Goal: Task Accomplishment & Management: Complete application form

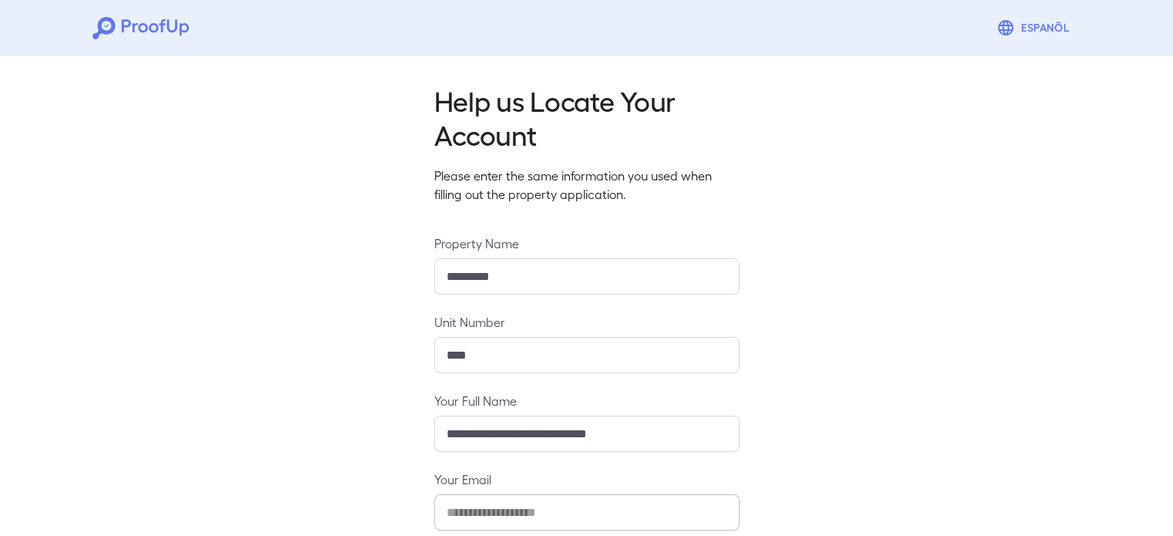
scroll to position [162, 0]
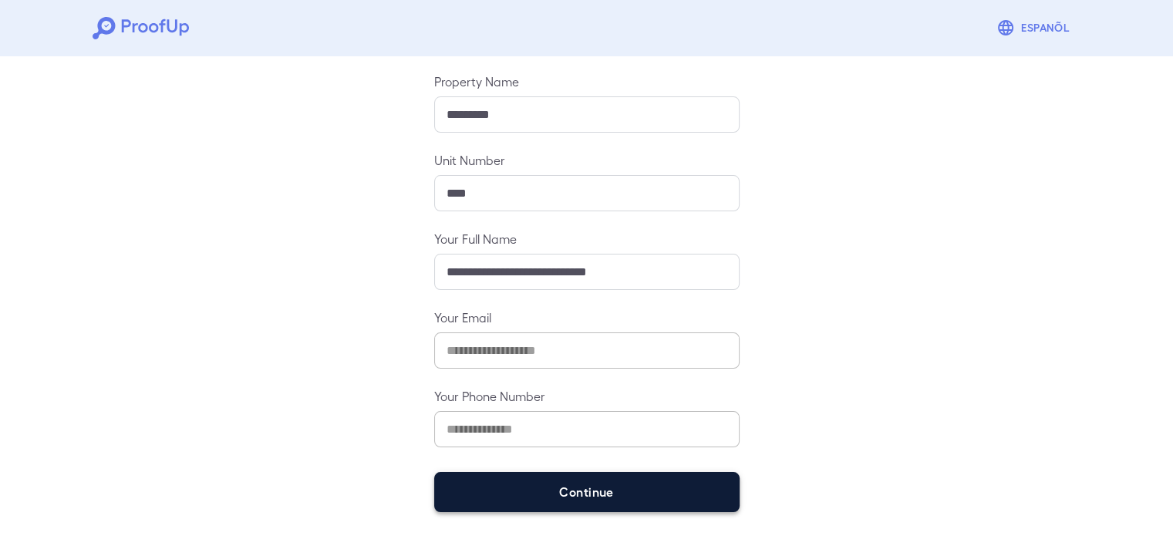
click at [542, 486] on button "Continue" at bounding box center [586, 492] width 305 height 40
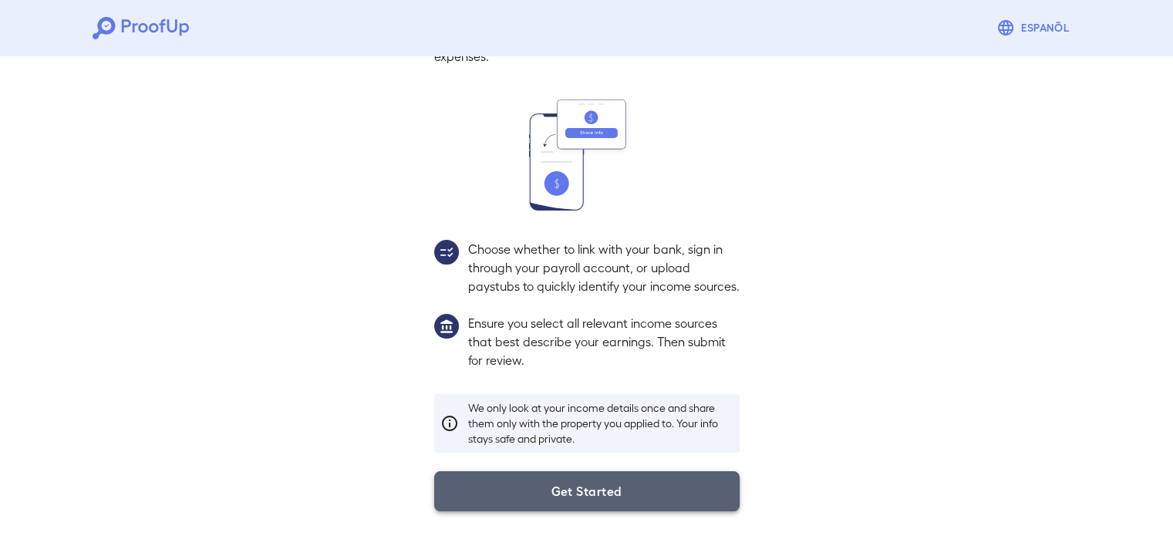
click at [516, 493] on button "Get Started" at bounding box center [586, 491] width 305 height 40
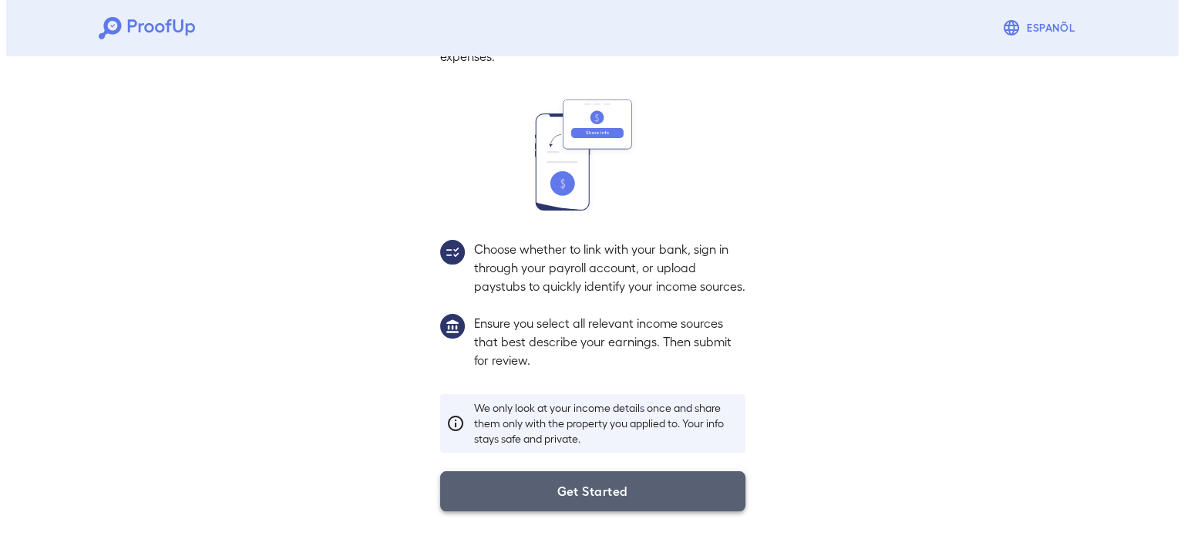
scroll to position [52, 0]
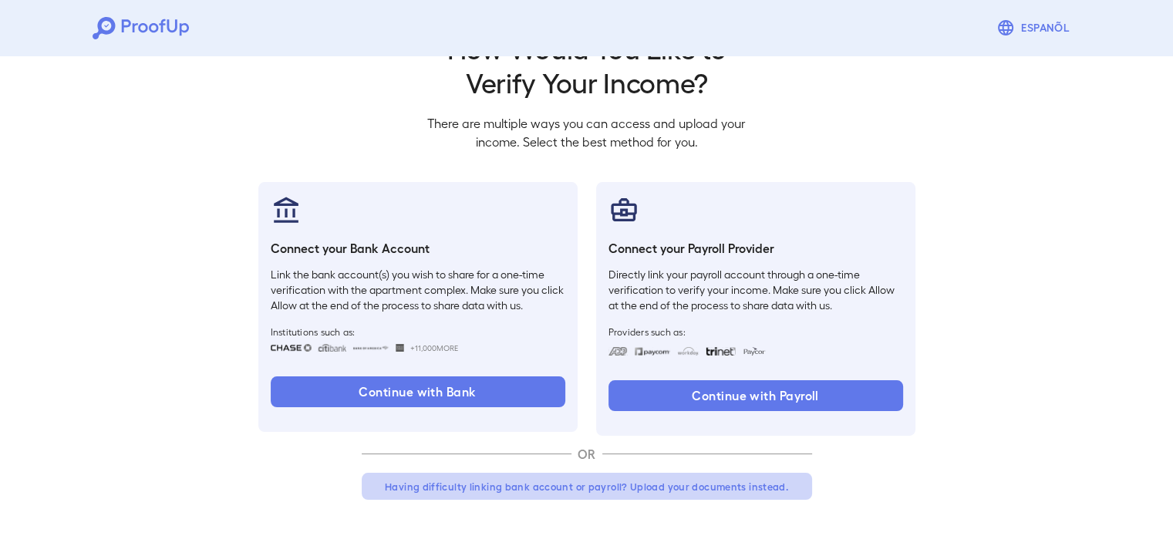
click at [531, 493] on button "Having difficulty linking bank account or payroll? Upload your documents instea…" at bounding box center [587, 487] width 450 height 28
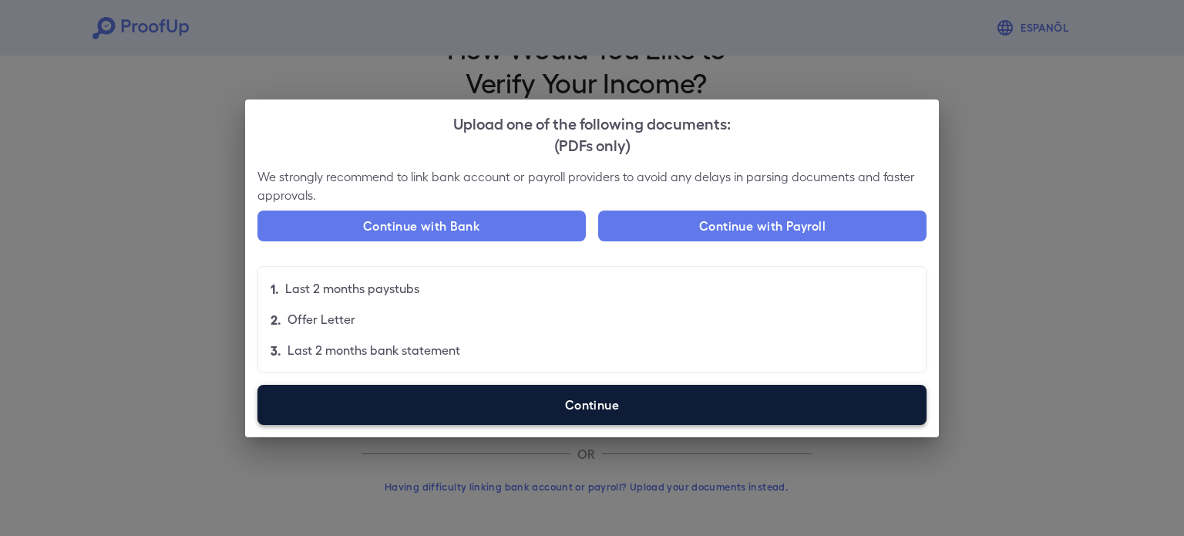
click at [512, 419] on label "Continue" at bounding box center [591, 405] width 669 height 40
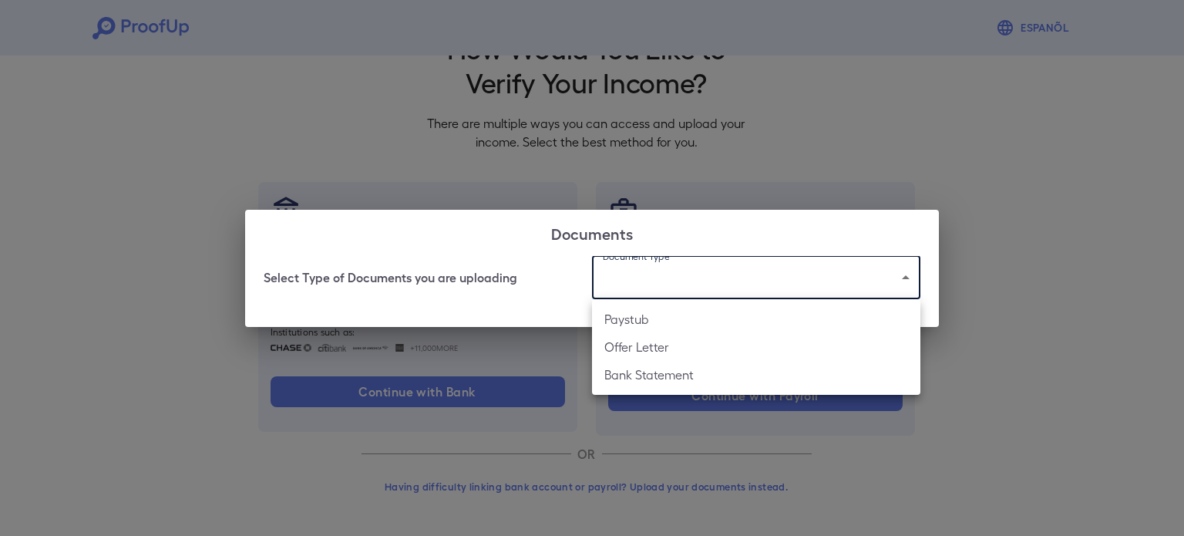
click at [707, 271] on body "Espanõl Go back How Would You Like to Verify Your Income? There are multiple wa…" at bounding box center [592, 242] width 1184 height 589
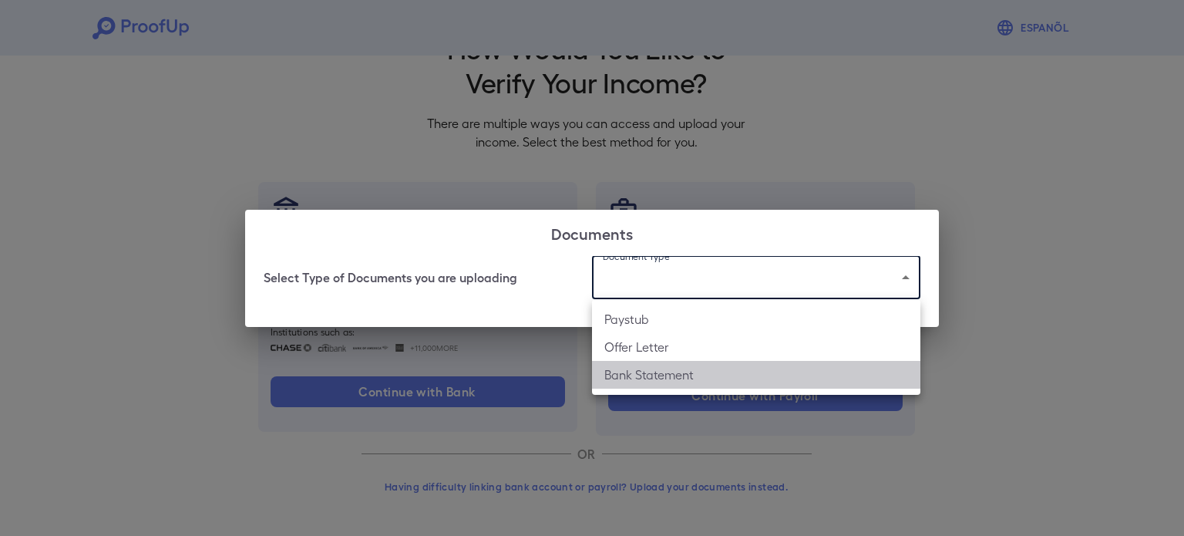
click at [697, 362] on li "Bank Statement" at bounding box center [756, 375] width 328 height 28
type input "**********"
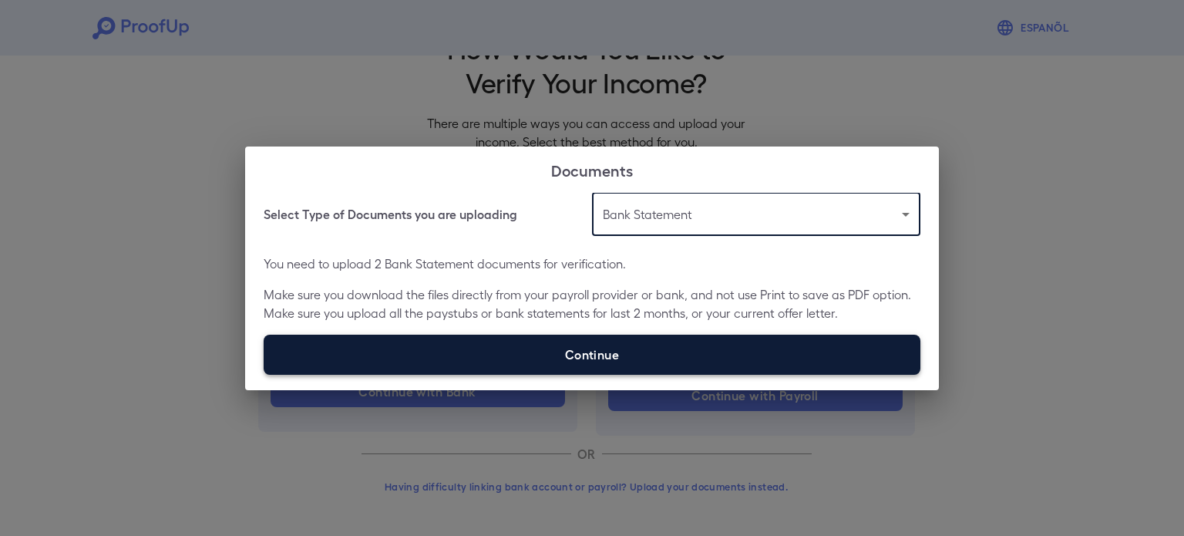
click at [607, 360] on label "Continue" at bounding box center [592, 355] width 657 height 40
click at [264, 374] on input "Continue" at bounding box center [264, 374] width 1 height 1
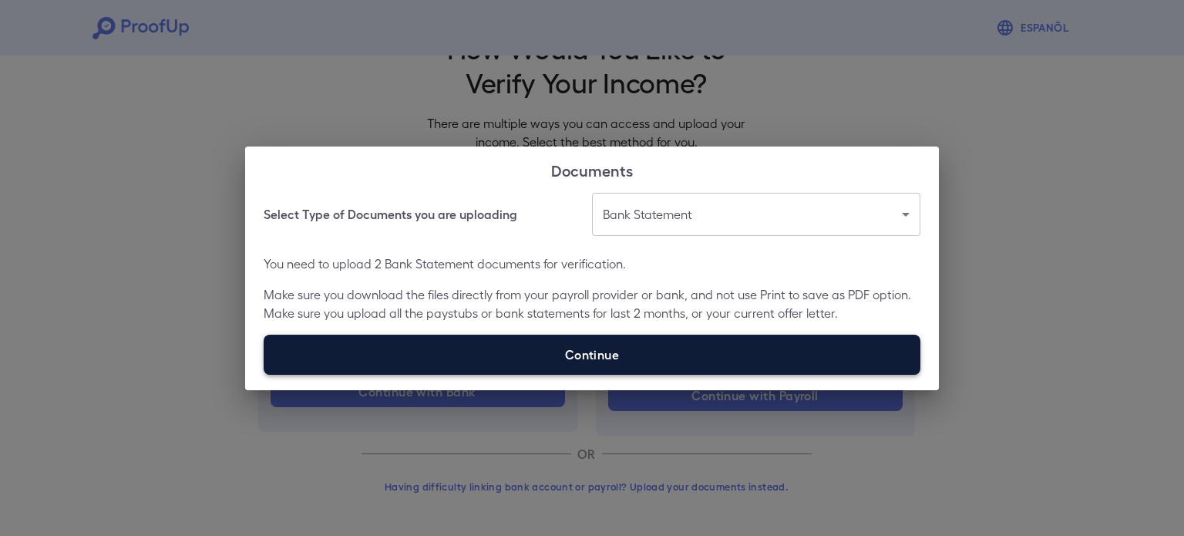
type input "**********"
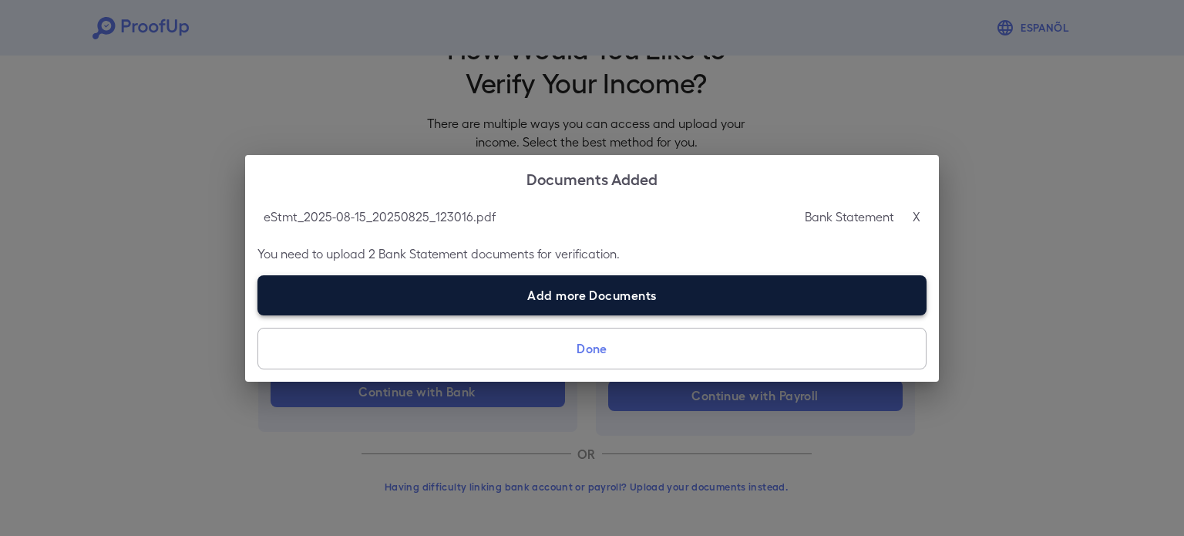
click at [482, 293] on label "Add more Documents" at bounding box center [591, 295] width 669 height 40
click at [258, 315] on input "Add more Documents" at bounding box center [257, 315] width 1 height 1
type input "**********"
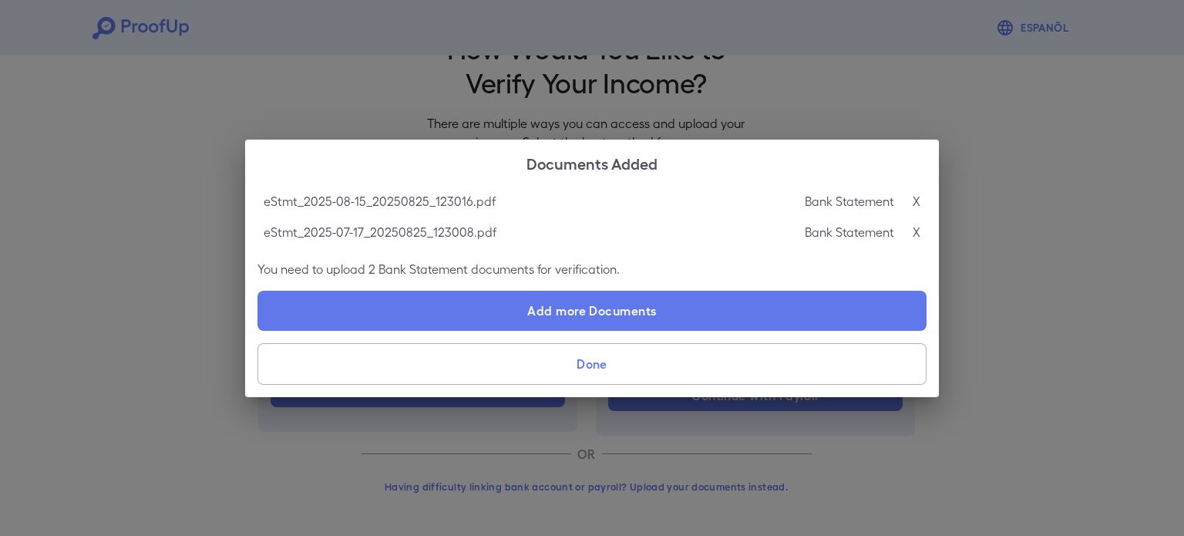
click at [518, 362] on button "Done" at bounding box center [591, 364] width 669 height 42
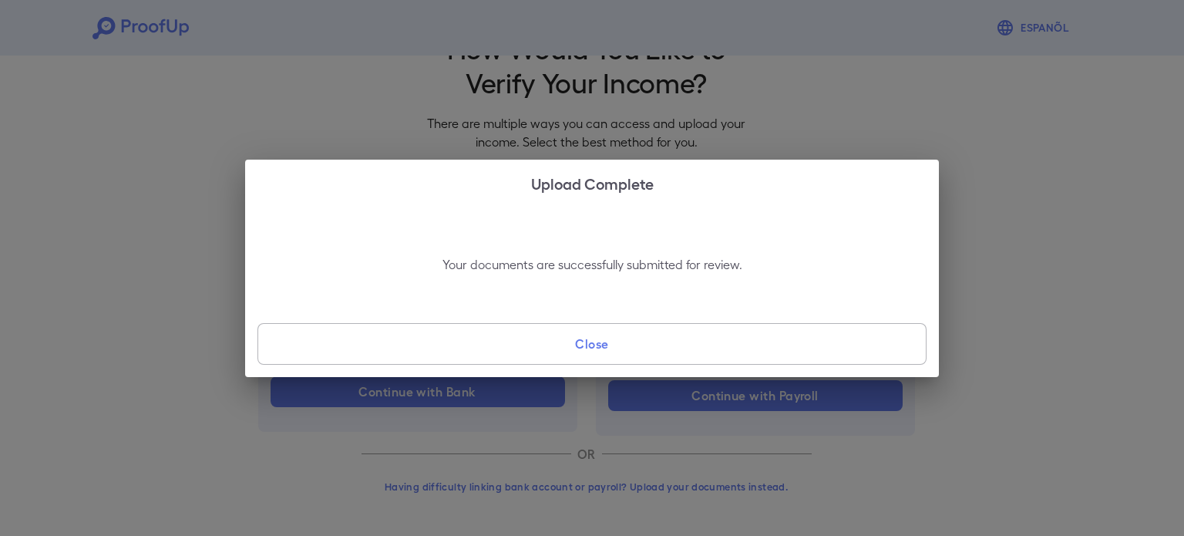
click at [555, 356] on button "Close" at bounding box center [591, 344] width 669 height 42
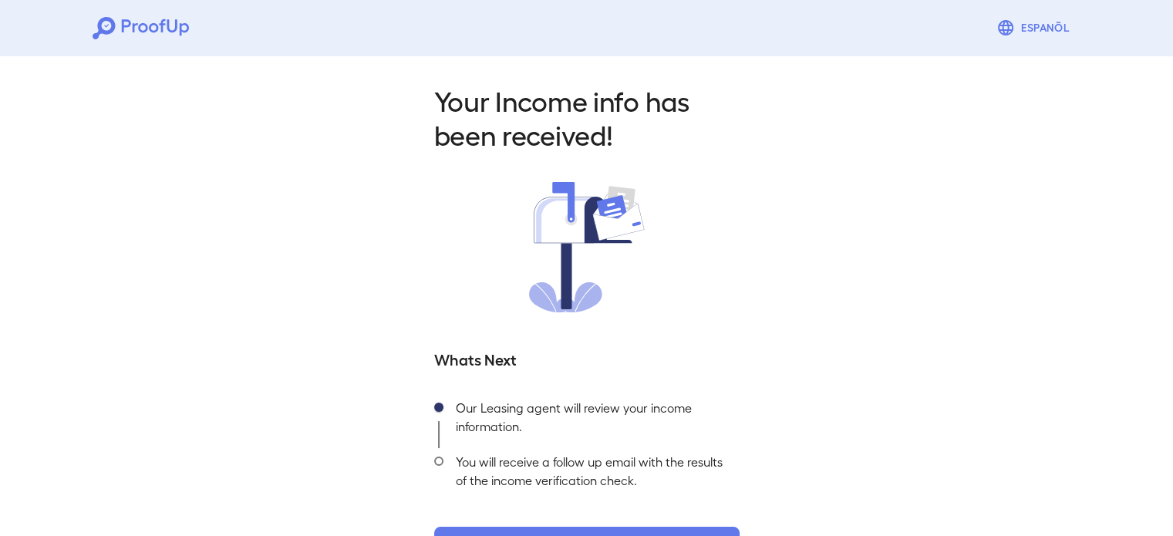
scroll to position [55, 0]
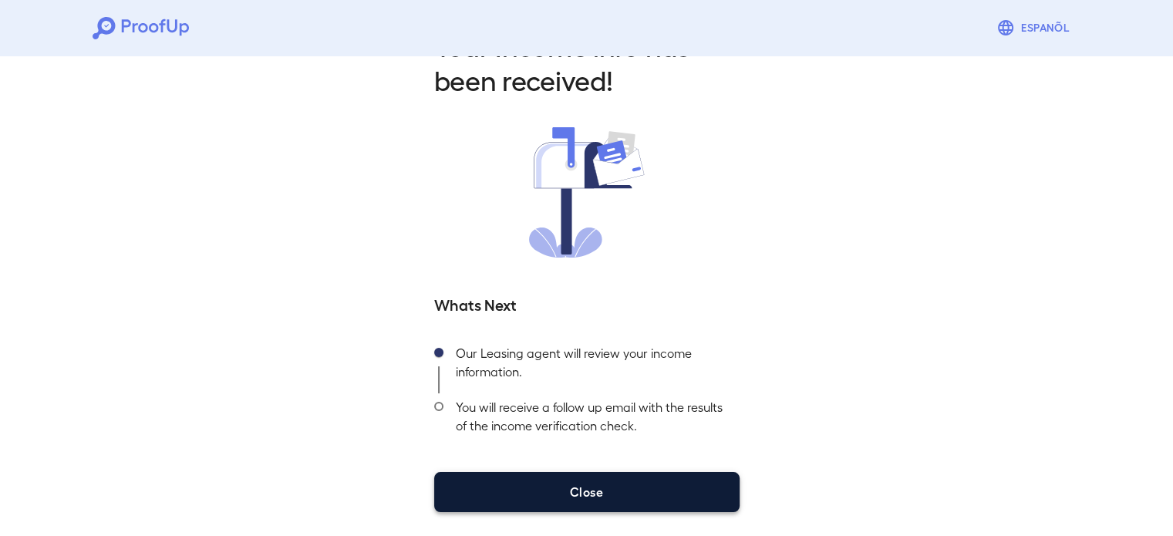
click at [568, 492] on button "Close" at bounding box center [586, 492] width 305 height 40
click at [598, 496] on button "Close" at bounding box center [586, 492] width 305 height 40
